Goal: Task Accomplishment & Management: Use online tool/utility

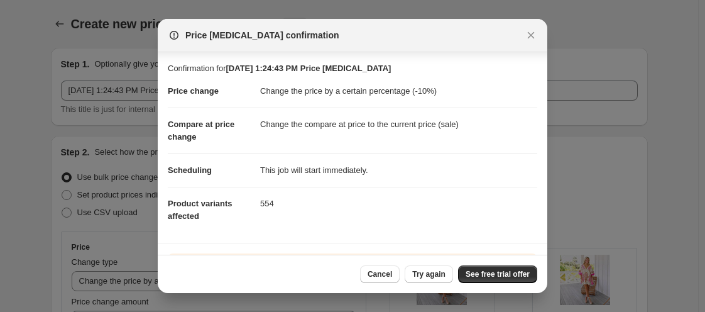
select select "percentage"
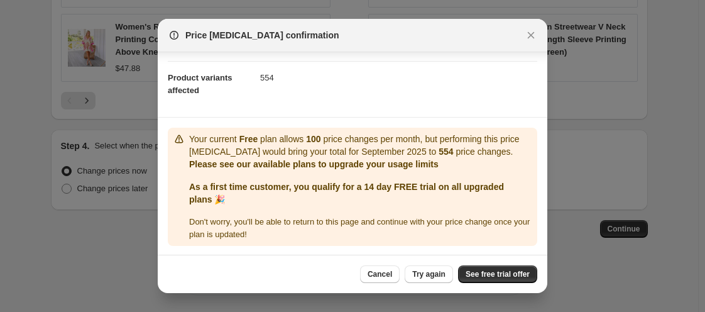
drag, startPoint x: 532, startPoint y: 31, endPoint x: 507, endPoint y: 28, distance: 25.3
click at [515, 36] on div "Price [MEDICAL_DATA] confirmation" at bounding box center [353, 35] width 370 height 13
click at [535, 38] on icon "Close" at bounding box center [531, 35] width 13 height 13
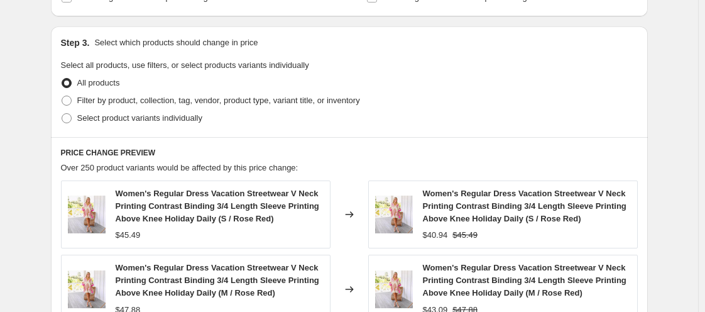
scroll to position [271, 0]
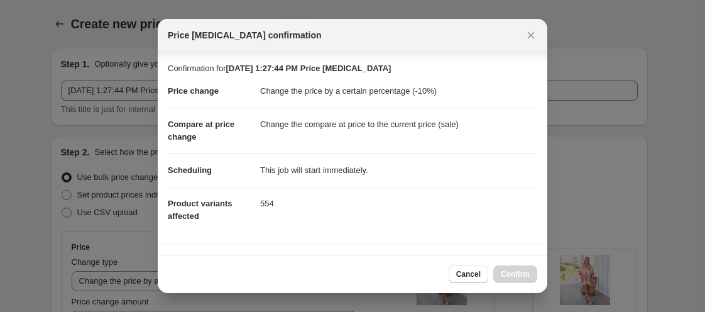
select select "percentage"
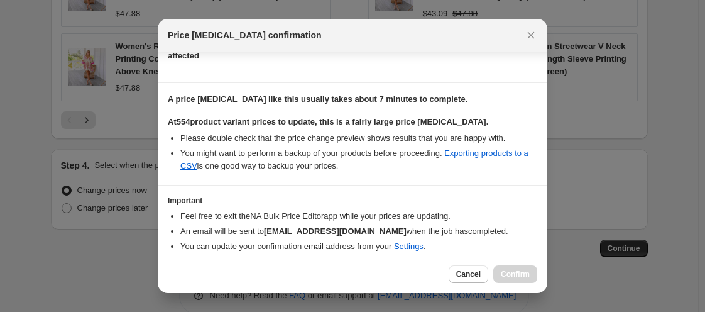
scroll to position [207, 0]
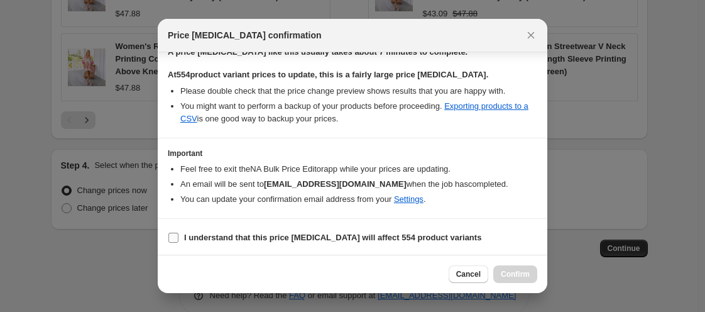
click at [180, 234] on label "I understand that this price [MEDICAL_DATA] will affect 554 product variants" at bounding box center [325, 238] width 314 height 18
click at [178, 234] on input "I understand that this price [MEDICAL_DATA] will affect 554 product variants" at bounding box center [173, 238] width 10 height 10
checkbox input "true"
click at [528, 34] on icon "Close" at bounding box center [531, 35] width 13 height 13
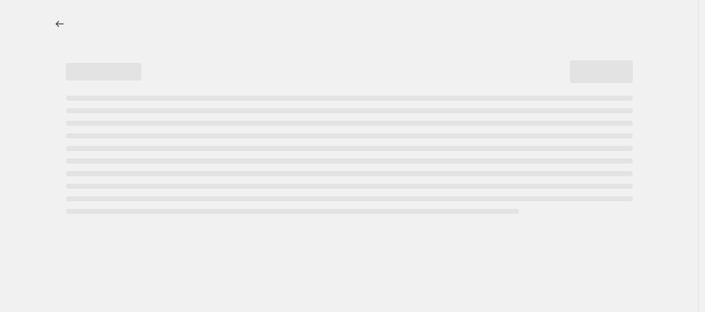
select select "percentage"
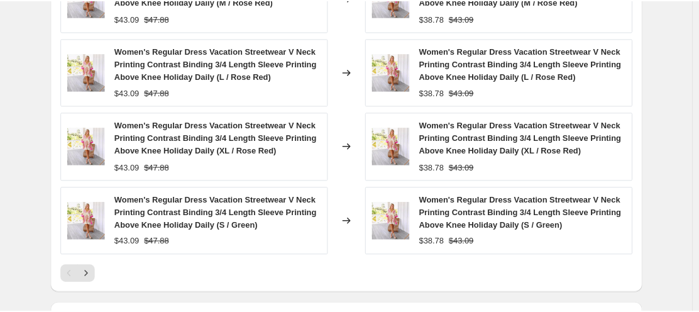
scroll to position [774, 0]
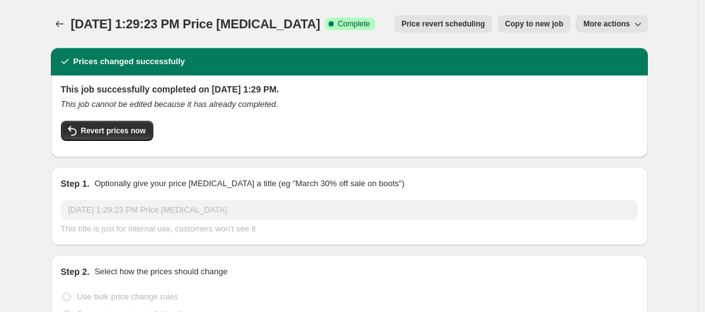
select select "percentage"
click at [634, 21] on button "More actions" at bounding box center [612, 24] width 72 height 18
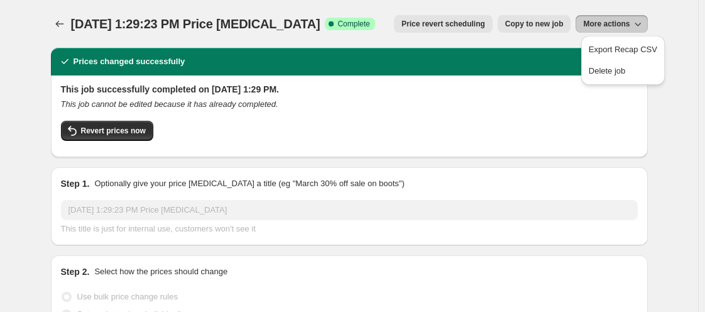
click at [446, 121] on div "Revert prices now" at bounding box center [349, 134] width 577 height 26
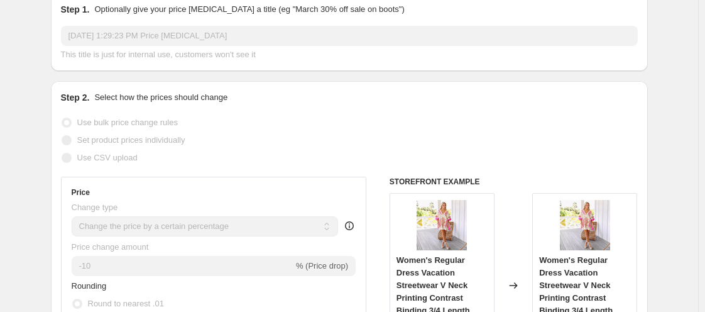
scroll to position [111, 0]
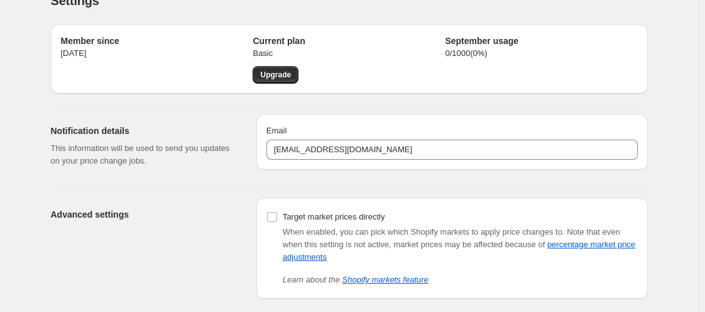
scroll to position [63, 0]
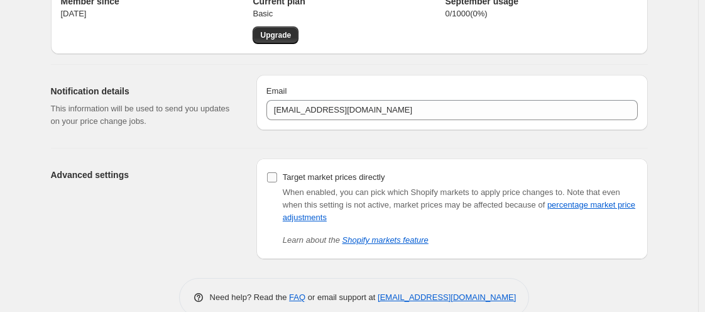
click at [277, 177] on input "Target market prices directly" at bounding box center [272, 177] width 10 height 10
checkbox input "true"
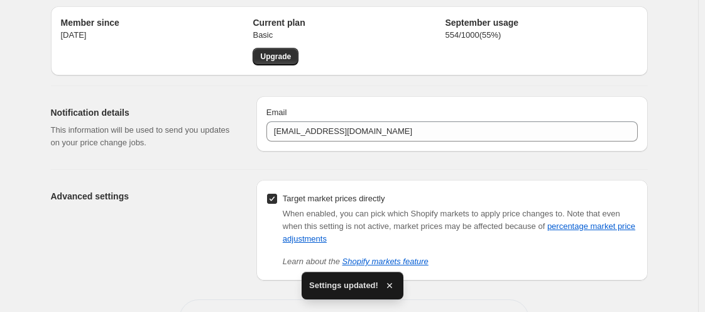
scroll to position [0, 0]
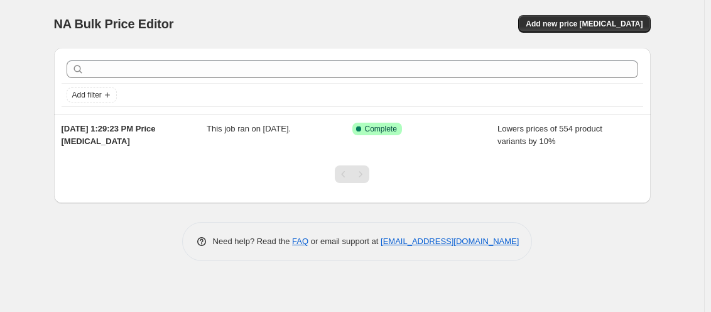
click at [356, 175] on div "Pagination" at bounding box center [361, 174] width 18 height 18
click at [592, 23] on span "Add new price [MEDICAL_DATA]" at bounding box center [584, 24] width 117 height 10
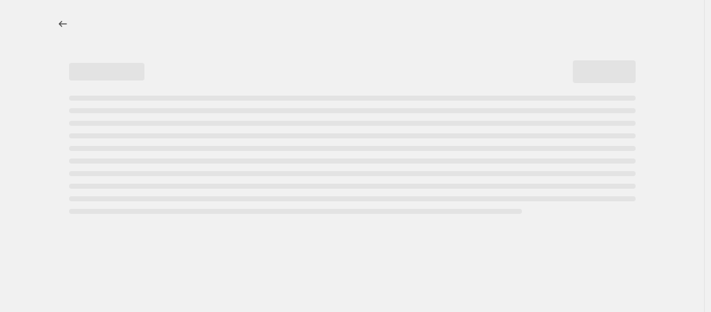
select select "percentage"
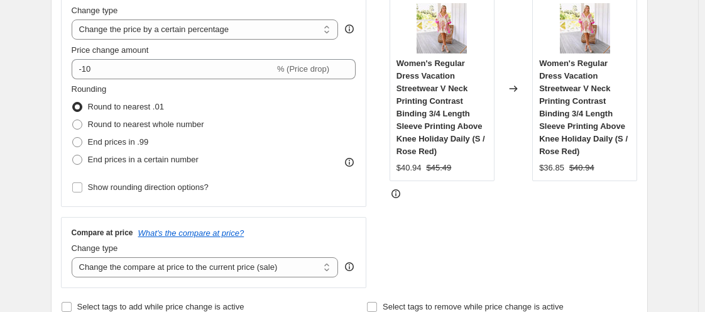
scroll to position [189, 0]
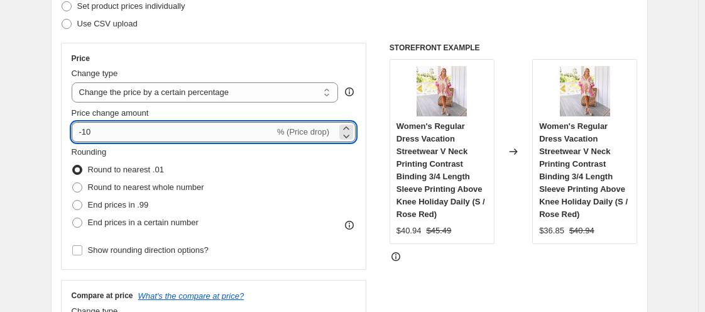
click at [112, 129] on input "-10" at bounding box center [173, 132] width 203 height 20
drag, startPoint x: 112, startPoint y: 129, endPoint x: 35, endPoint y: 131, distance: 77.3
click at [101, 131] on input "Price change amount" at bounding box center [196, 132] width 248 height 20
drag, startPoint x: 101, startPoint y: 131, endPoint x: 69, endPoint y: 130, distance: 31.5
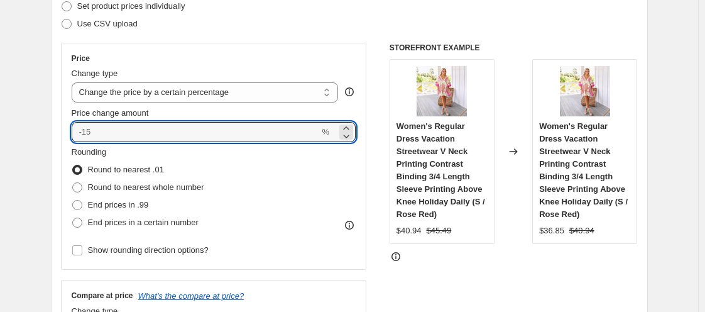
click at [69, 130] on div "Price Change type Change the price to a certain amount Change the price by a ce…" at bounding box center [214, 156] width 306 height 227
type input "0"
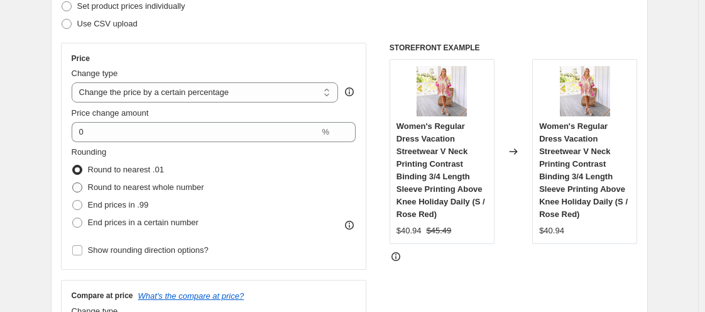
click at [77, 187] on span at bounding box center [77, 187] width 10 height 10
click at [73, 183] on input "Round to nearest whole number" at bounding box center [72, 182] width 1 height 1
radio input "true"
click at [82, 200] on span at bounding box center [77, 205] width 10 height 10
click at [73, 200] on input "End prices in .99" at bounding box center [72, 200] width 1 height 1
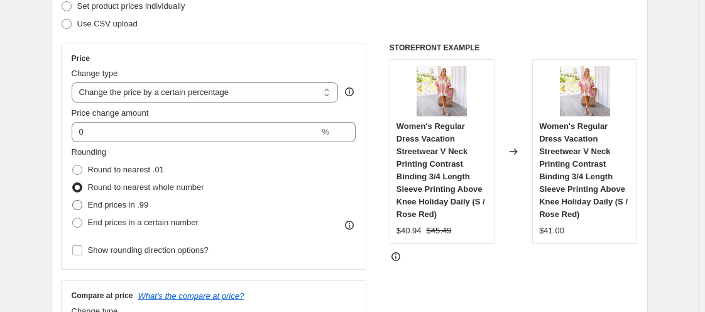
radio input "true"
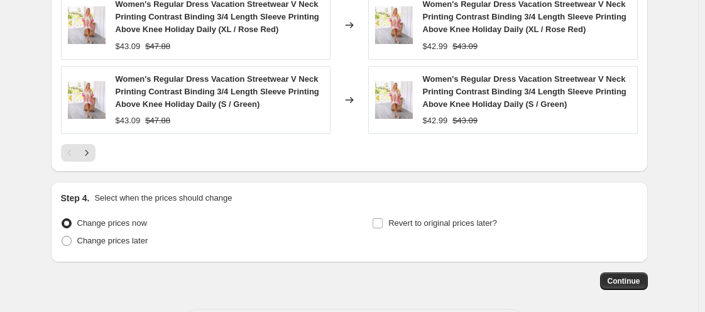
scroll to position [1025, 0]
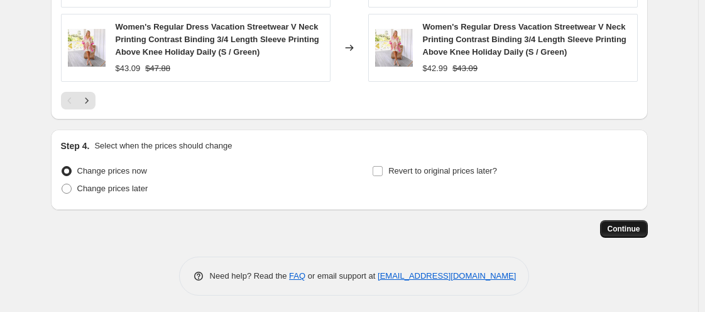
click at [617, 224] on span "Continue" at bounding box center [624, 229] width 33 height 10
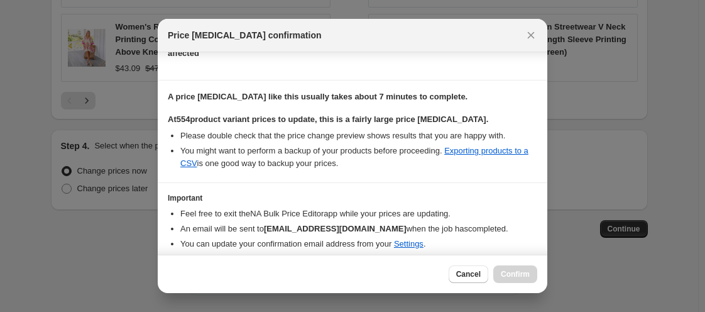
scroll to position [207, 0]
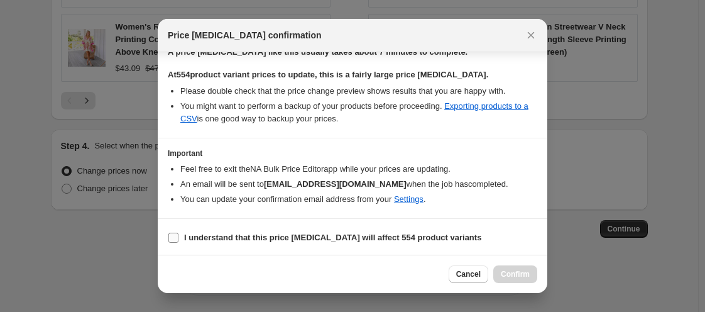
click at [171, 238] on input "I understand that this price [MEDICAL_DATA] will affect 554 product variants" at bounding box center [173, 238] width 10 height 10
checkbox input "true"
click at [527, 270] on span "Confirm" at bounding box center [515, 274] width 29 height 10
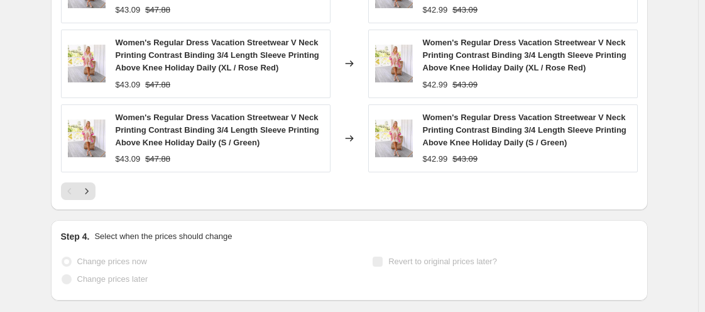
scroll to position [1058, 0]
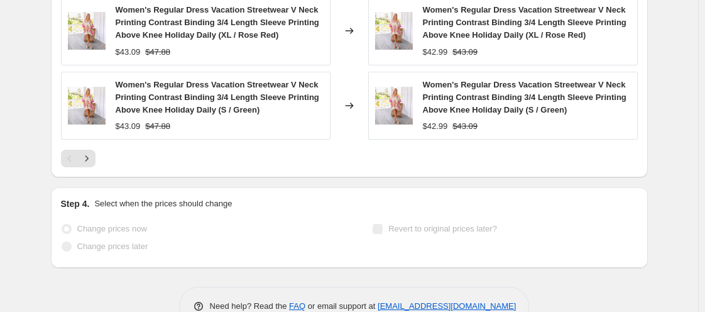
select select "percentage"
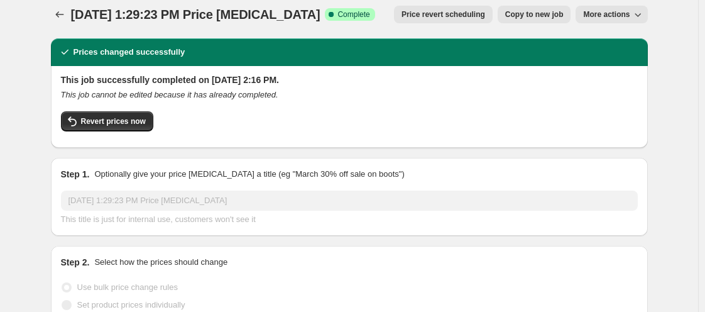
scroll to position [0, 0]
